Goal: Find specific page/section: Locate item on page

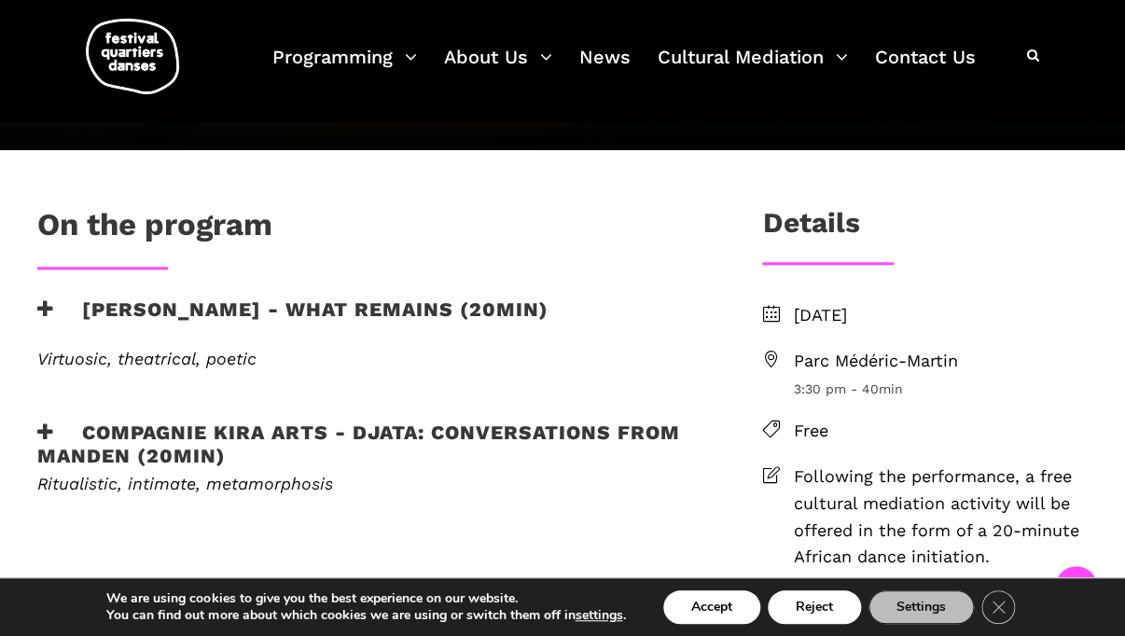
scroll to position [409, 0]
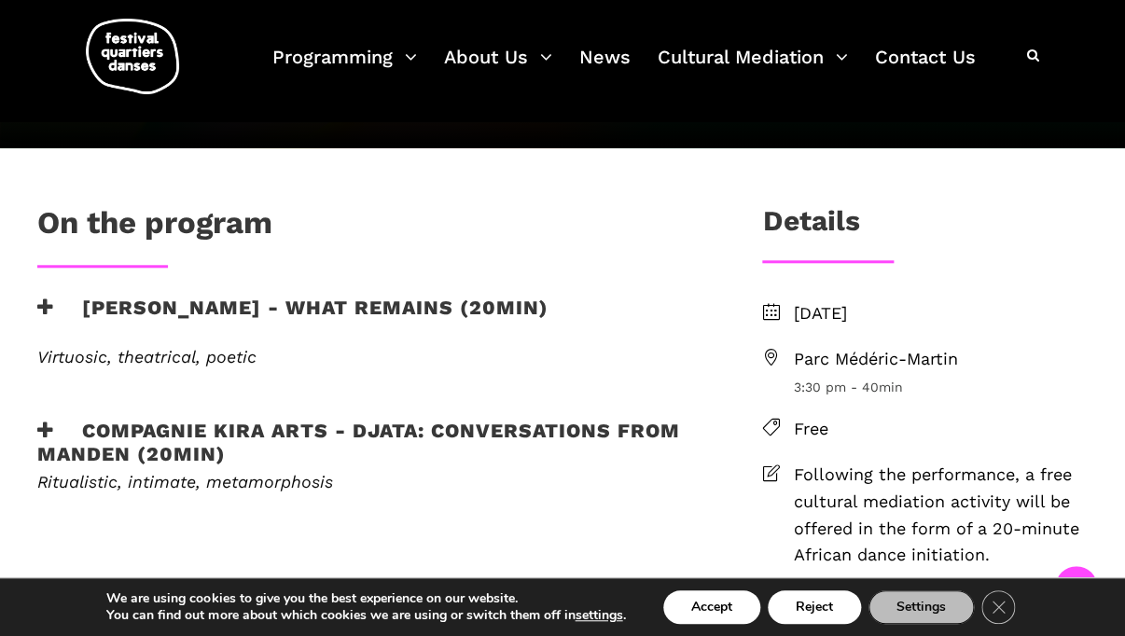
click at [773, 356] on icon at bounding box center [770, 357] width 17 height 17
click at [738, 609] on button "Accept" at bounding box center [711, 608] width 97 height 34
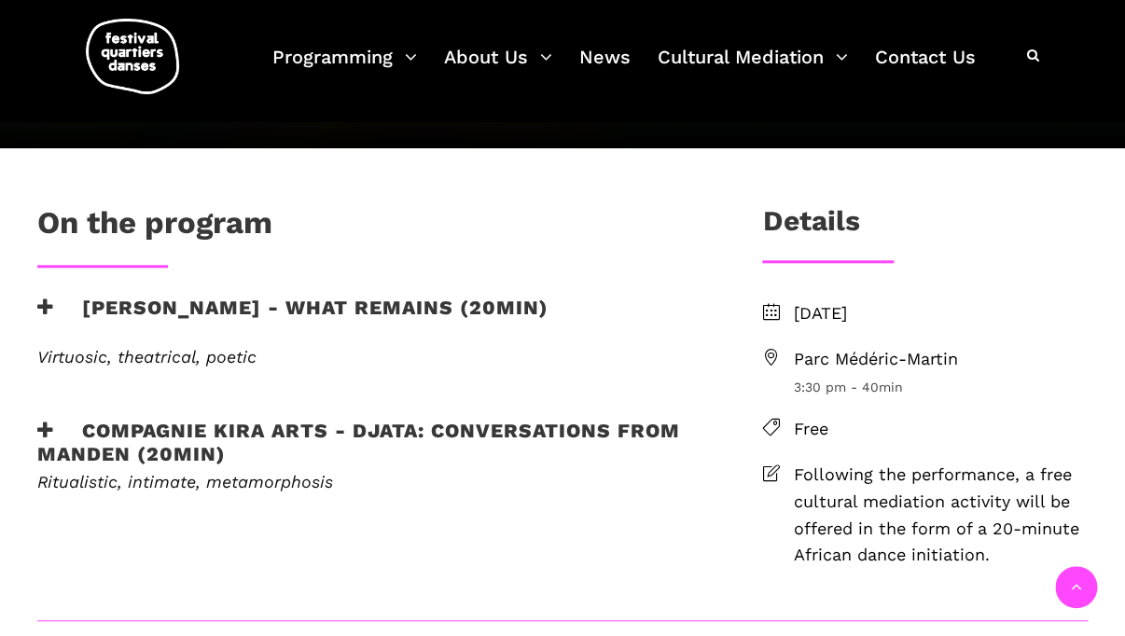
click at [773, 352] on icon at bounding box center [770, 357] width 17 height 17
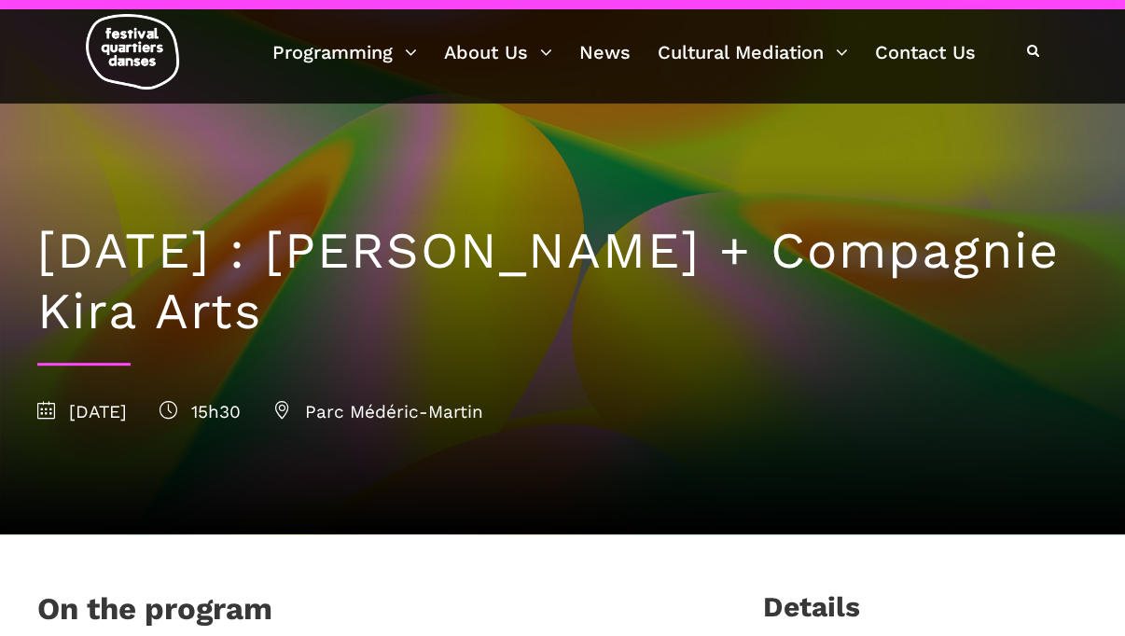
scroll to position [174, 0]
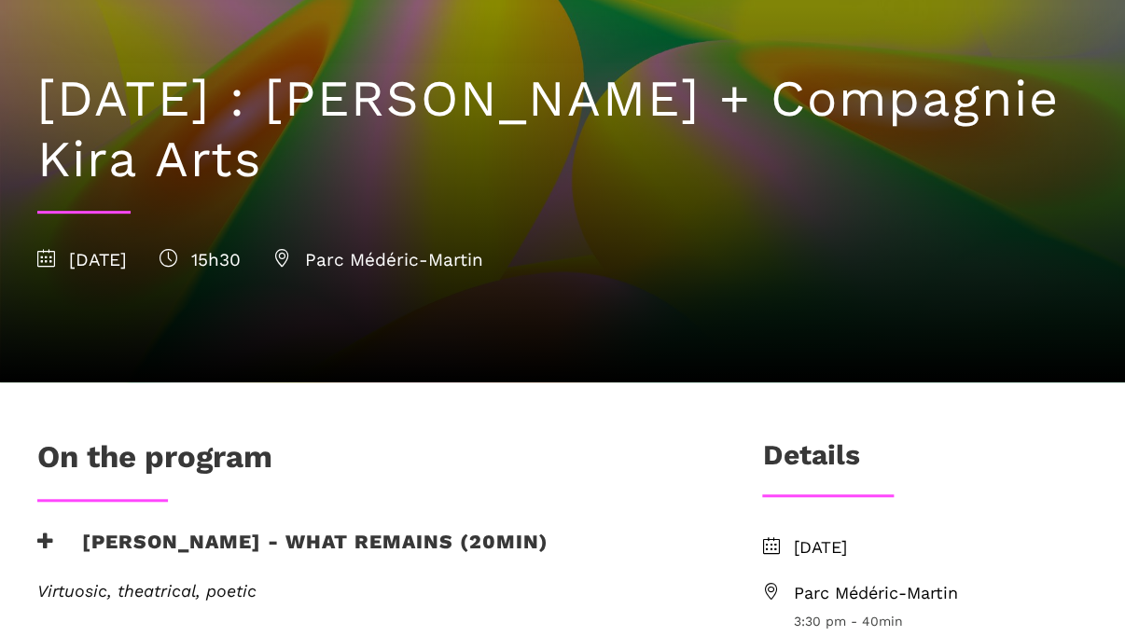
click at [291, 258] on icon at bounding box center [282, 258] width 18 height 18
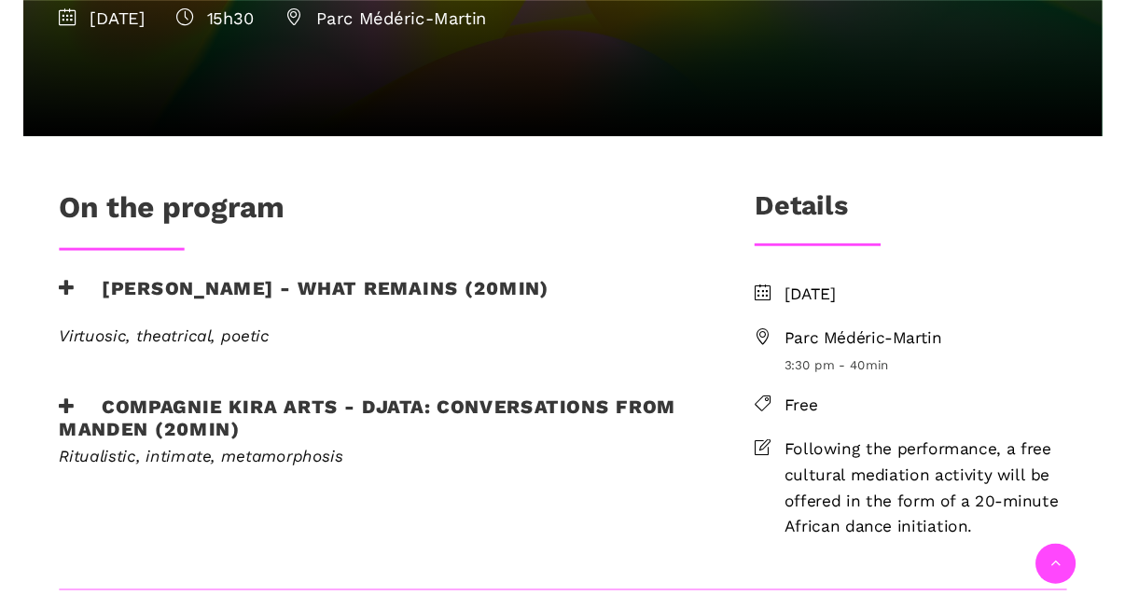
scroll to position [455, 0]
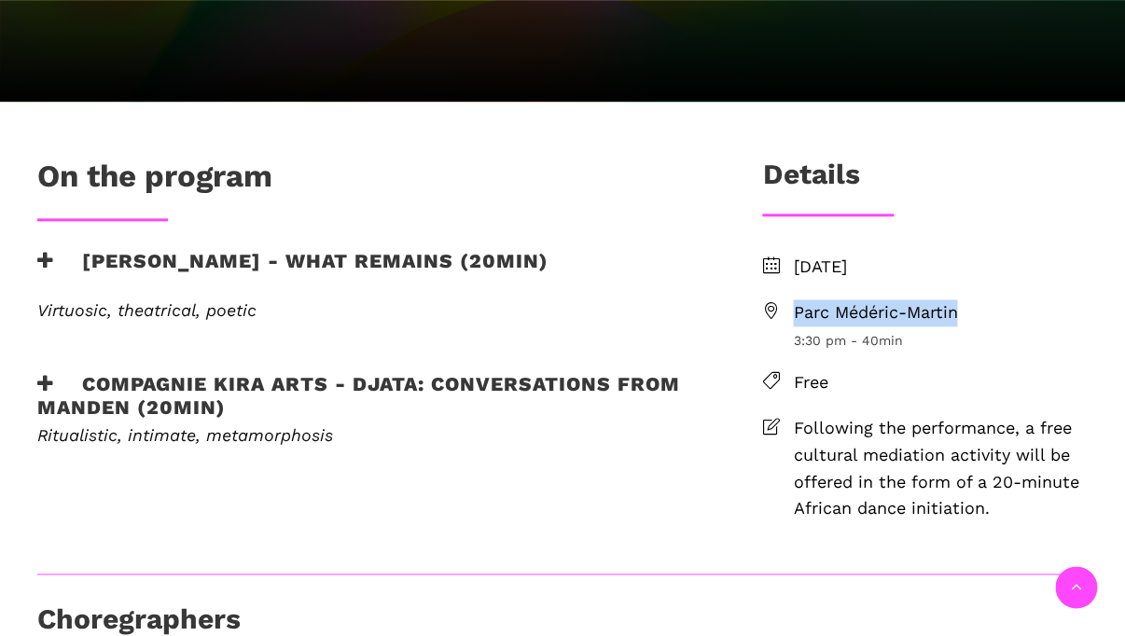
drag, startPoint x: 973, startPoint y: 310, endPoint x: 794, endPoint y: 318, distance: 179.4
click at [794, 318] on span "Parc Médéric-Martin" at bounding box center [940, 313] width 295 height 27
copy span "Parc Médéric-Martin"
